Goal: Task Accomplishment & Management: Use online tool/utility

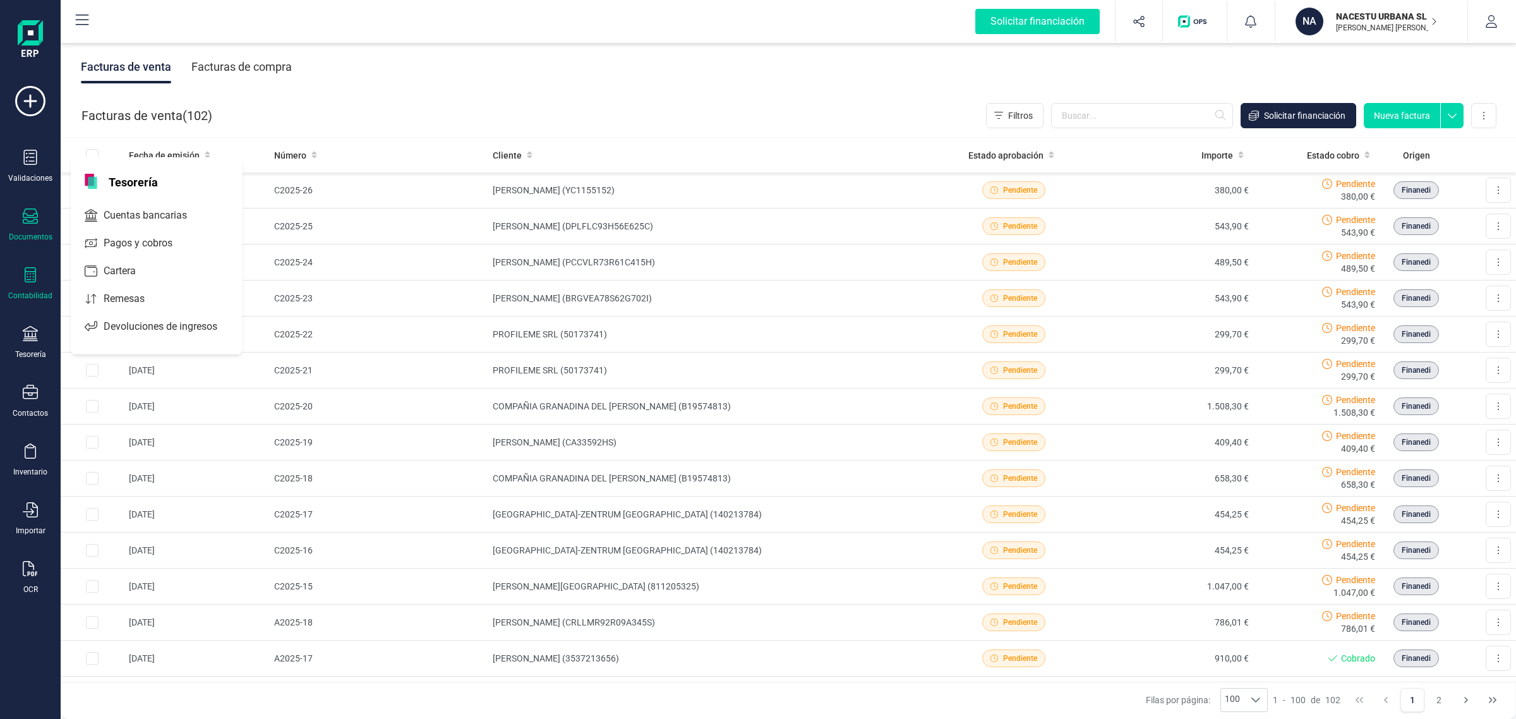
click at [32, 279] on icon at bounding box center [30, 274] width 15 height 15
click at [167, 156] on span "Cuadro de cuentas" at bounding box center [154, 156] width 111 height 15
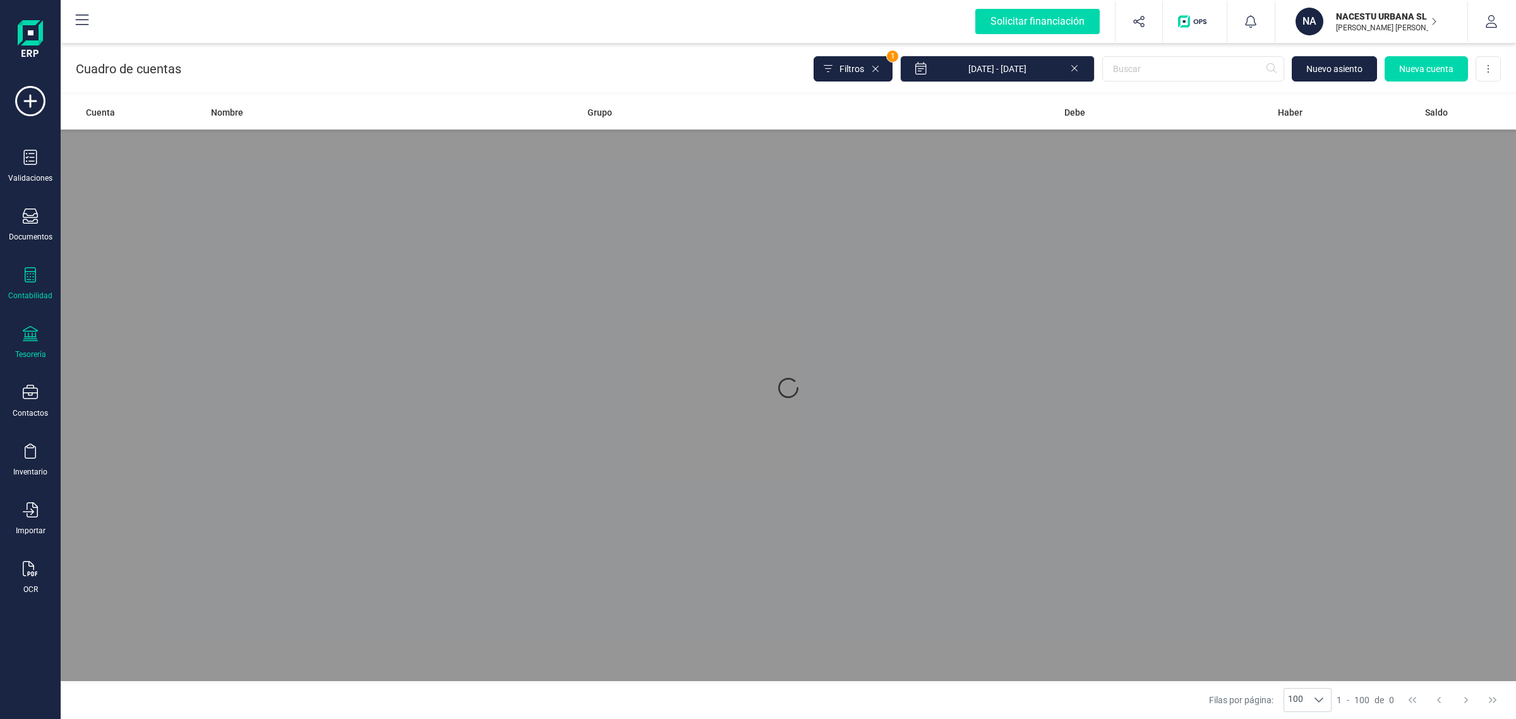
click at [35, 336] on icon at bounding box center [30, 333] width 15 height 15
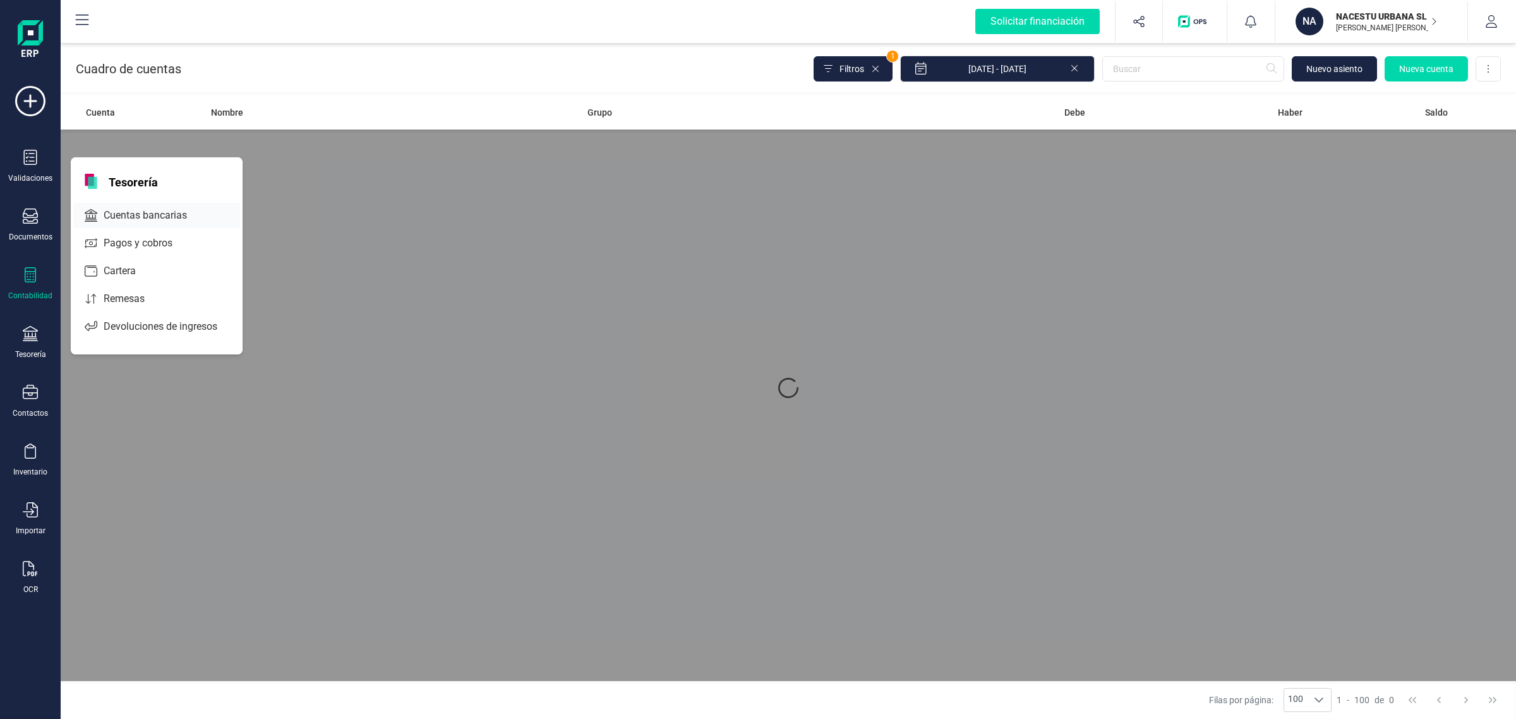
click at [183, 212] on span "Cuentas bancarias" at bounding box center [154, 215] width 111 height 15
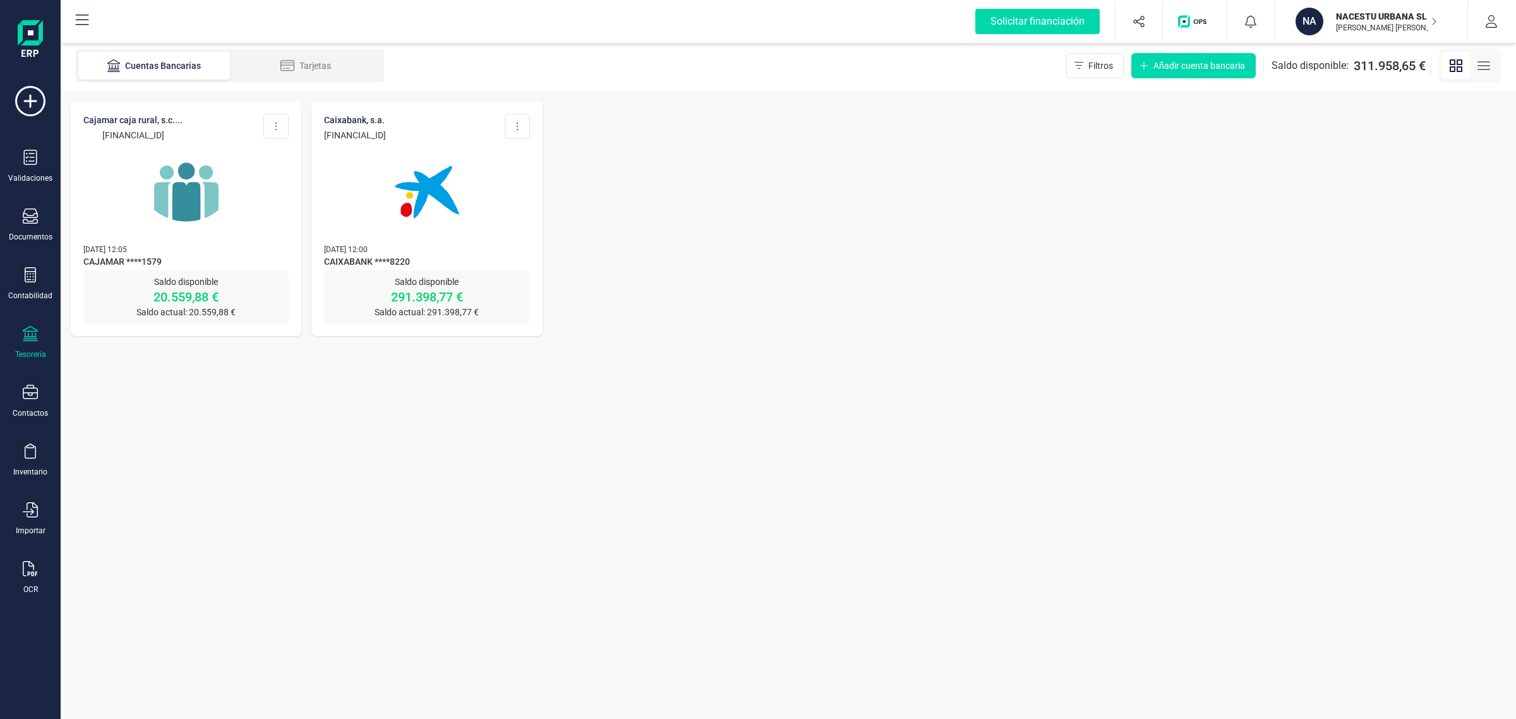
click at [203, 219] on img at bounding box center [186, 192] width 106 height 106
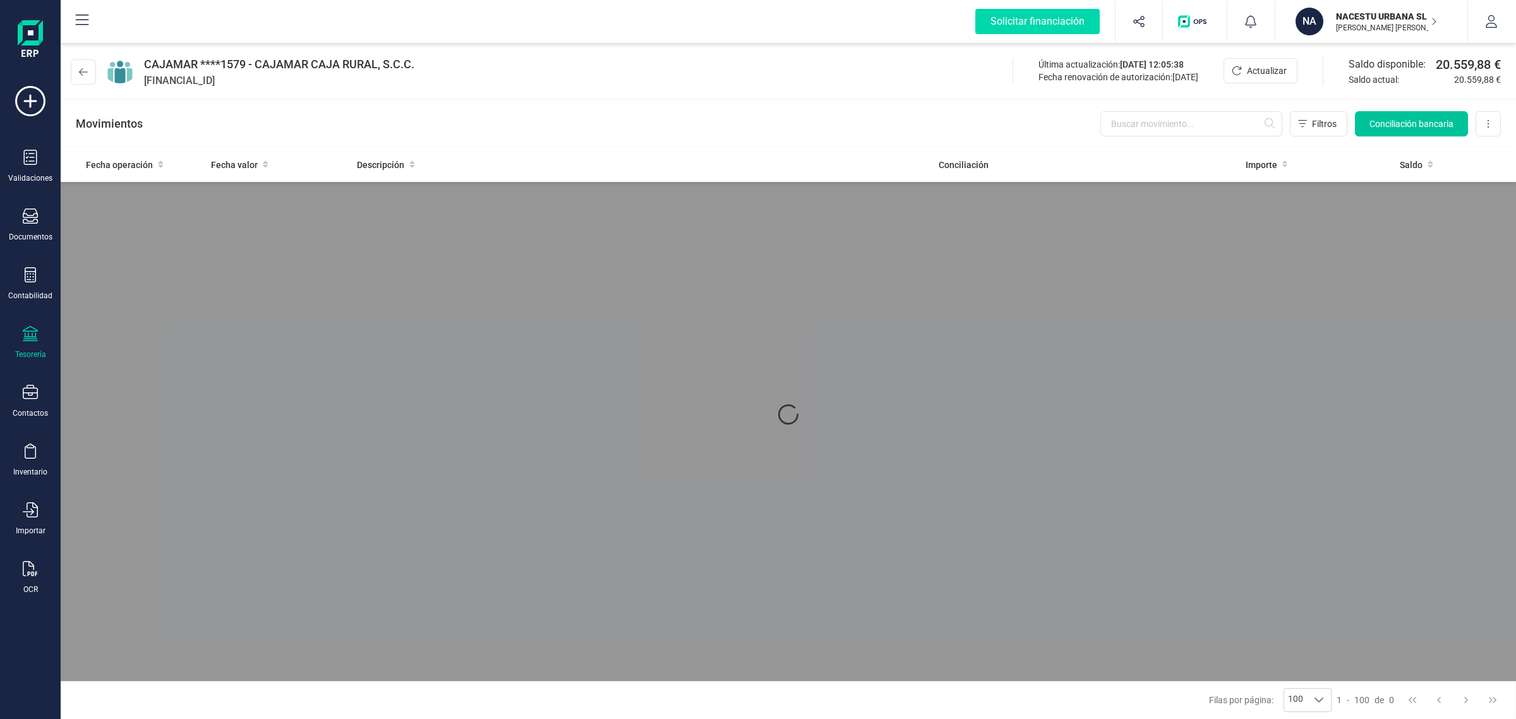
click at [1393, 119] on span "Conciliación bancaria" at bounding box center [1411, 123] width 84 height 13
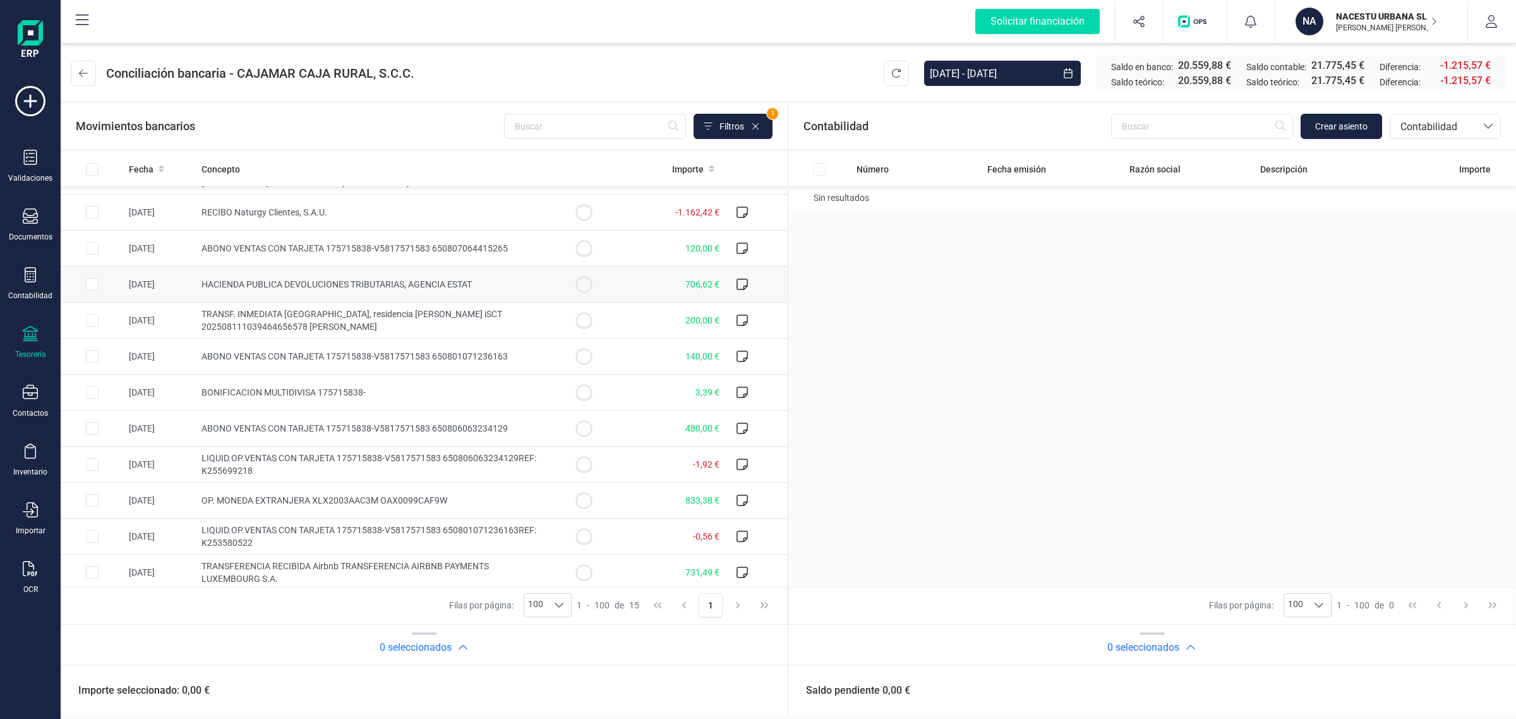
scroll to position [142, 0]
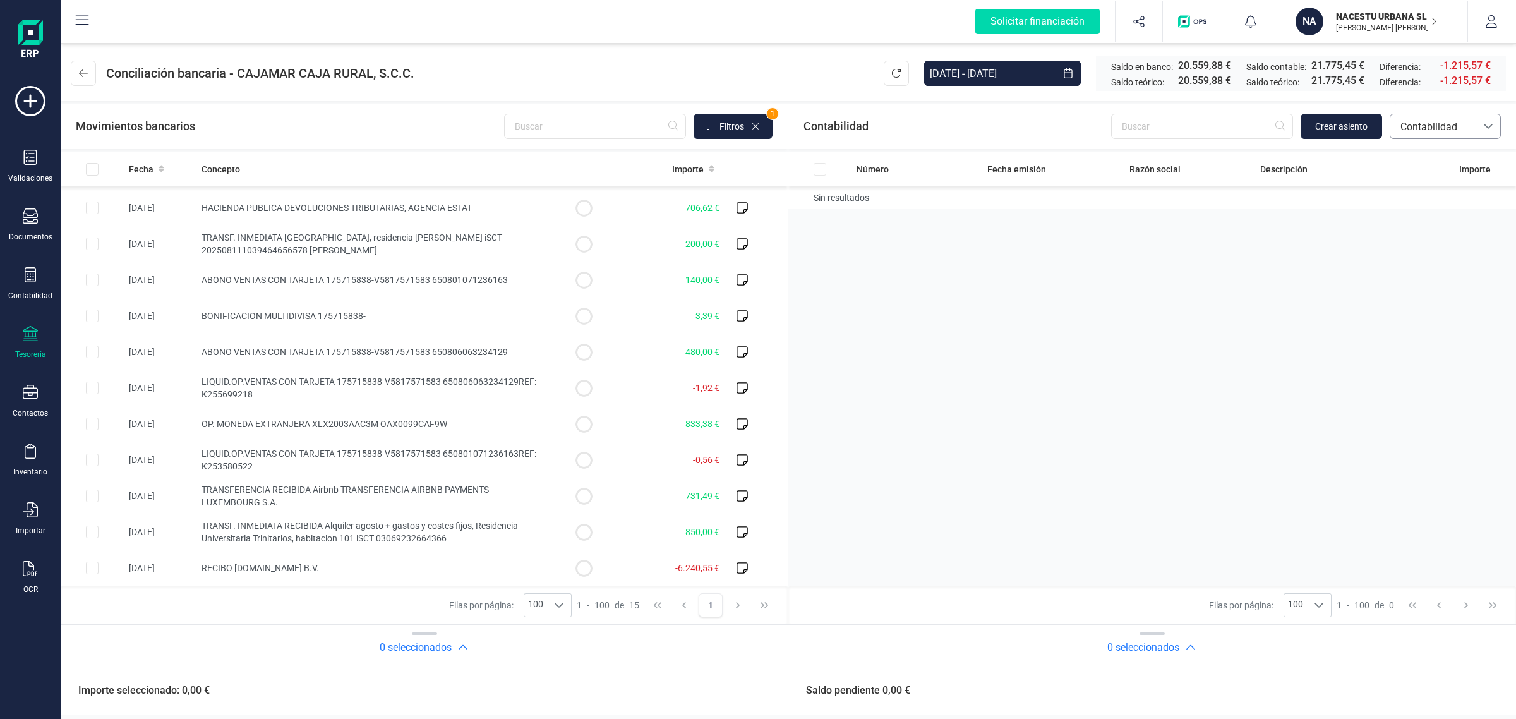
click at [1445, 118] on span "Contabilidad" at bounding box center [1433, 126] width 86 height 24
click at [1418, 212] on span "Facturas" at bounding box center [1419, 212] width 39 height 15
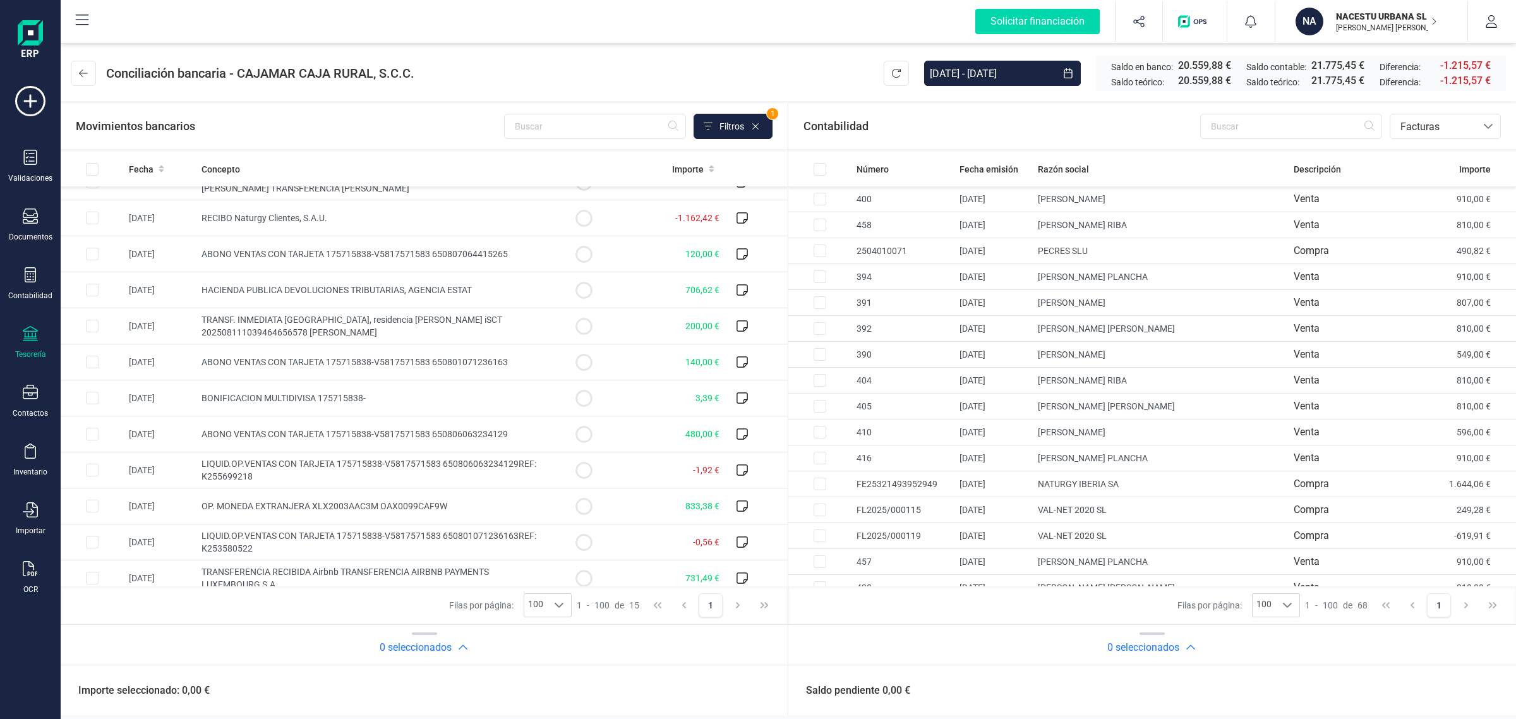
scroll to position [0, 0]
